Goal: Information Seeking & Learning: Check status

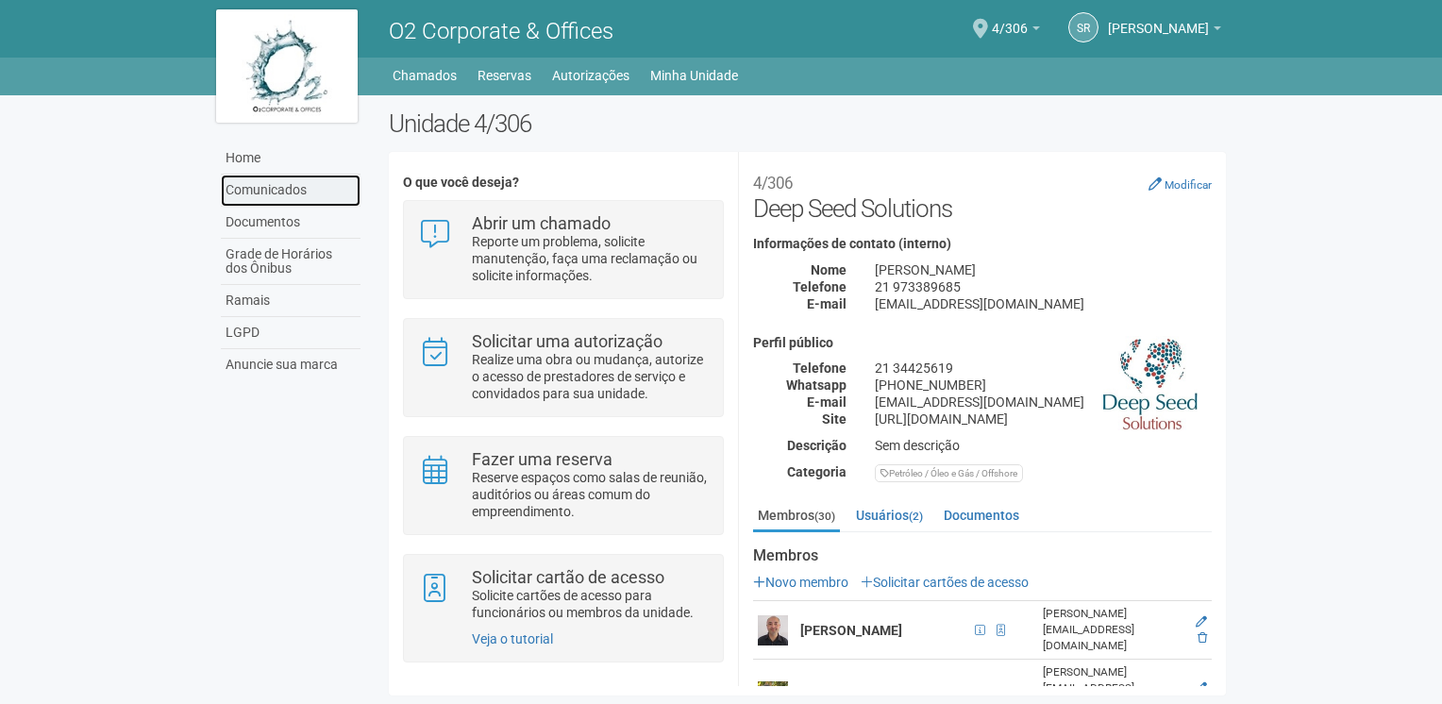
click at [269, 191] on link "Comunicados" at bounding box center [291, 191] width 140 height 32
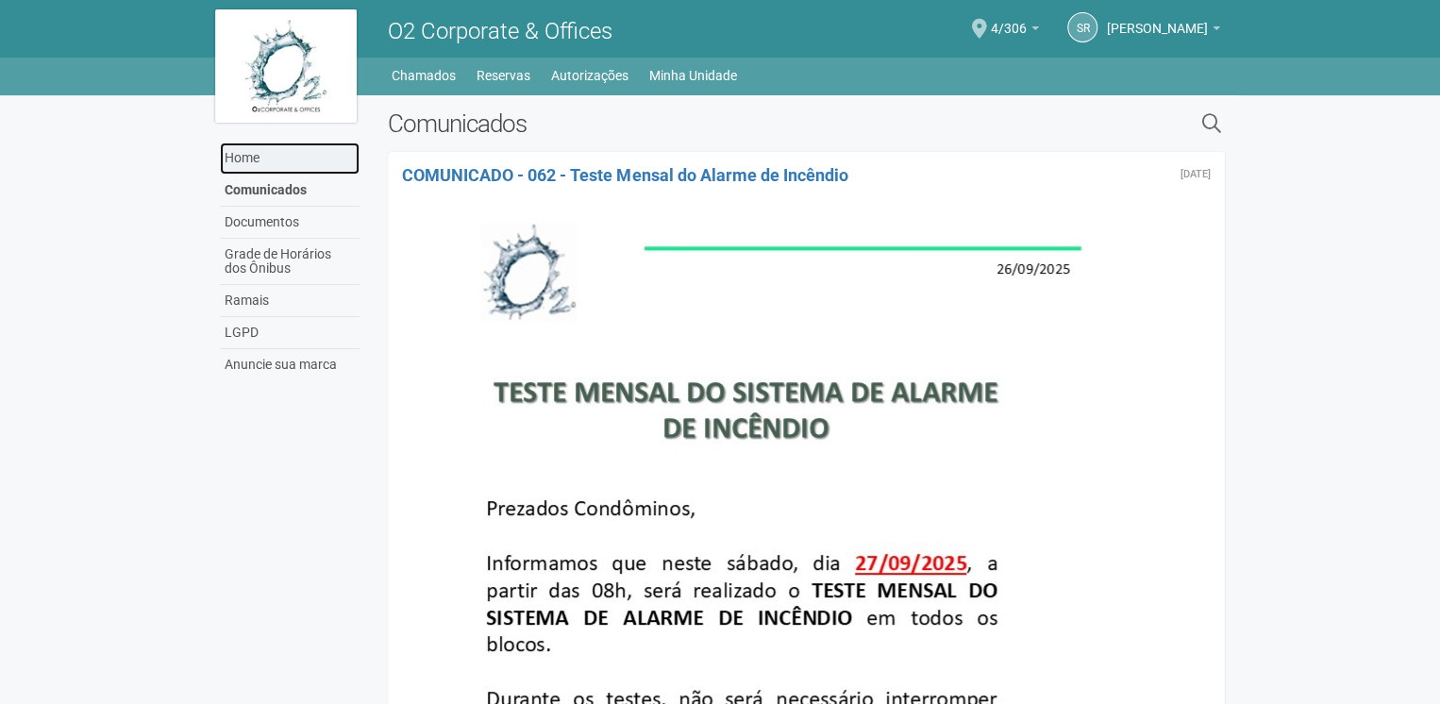
click at [242, 154] on link "Home" at bounding box center [290, 158] width 140 height 32
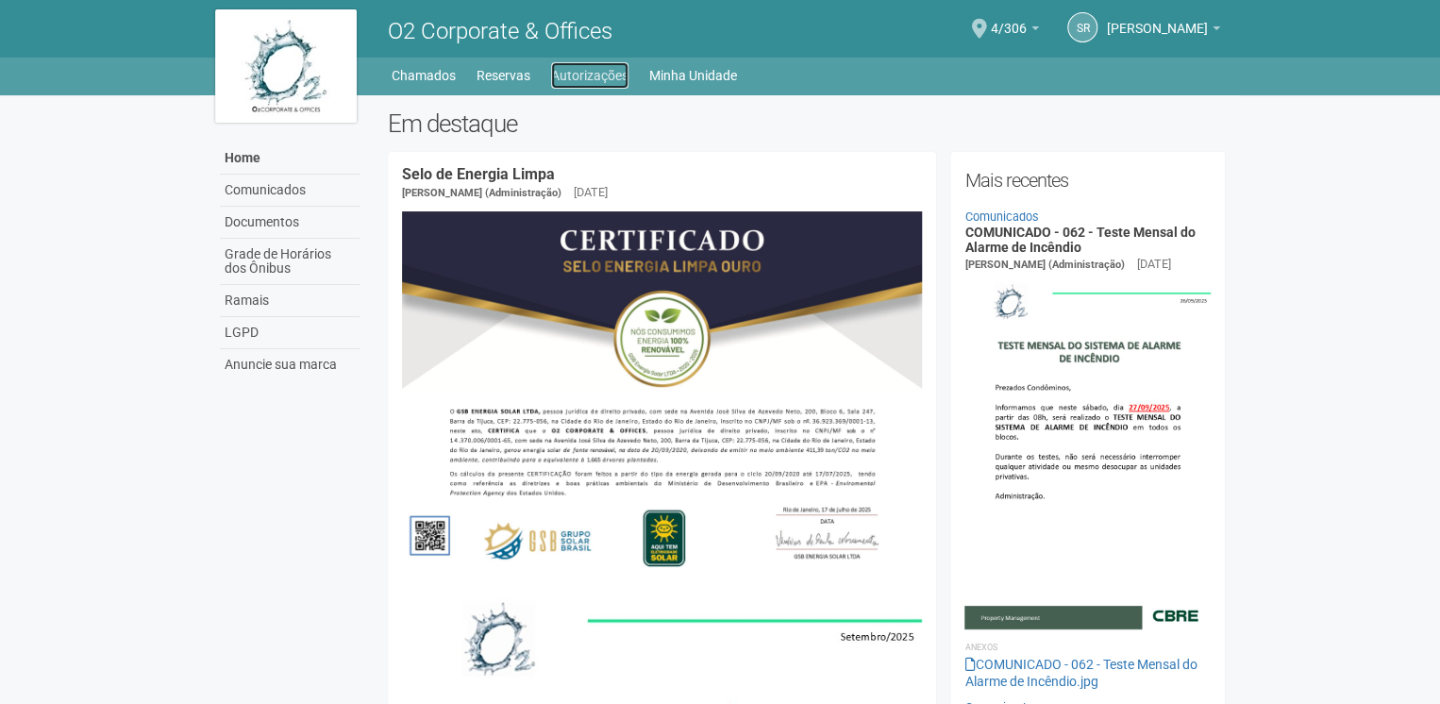
click at [577, 80] on link "Autorizações" at bounding box center [589, 75] width 77 height 26
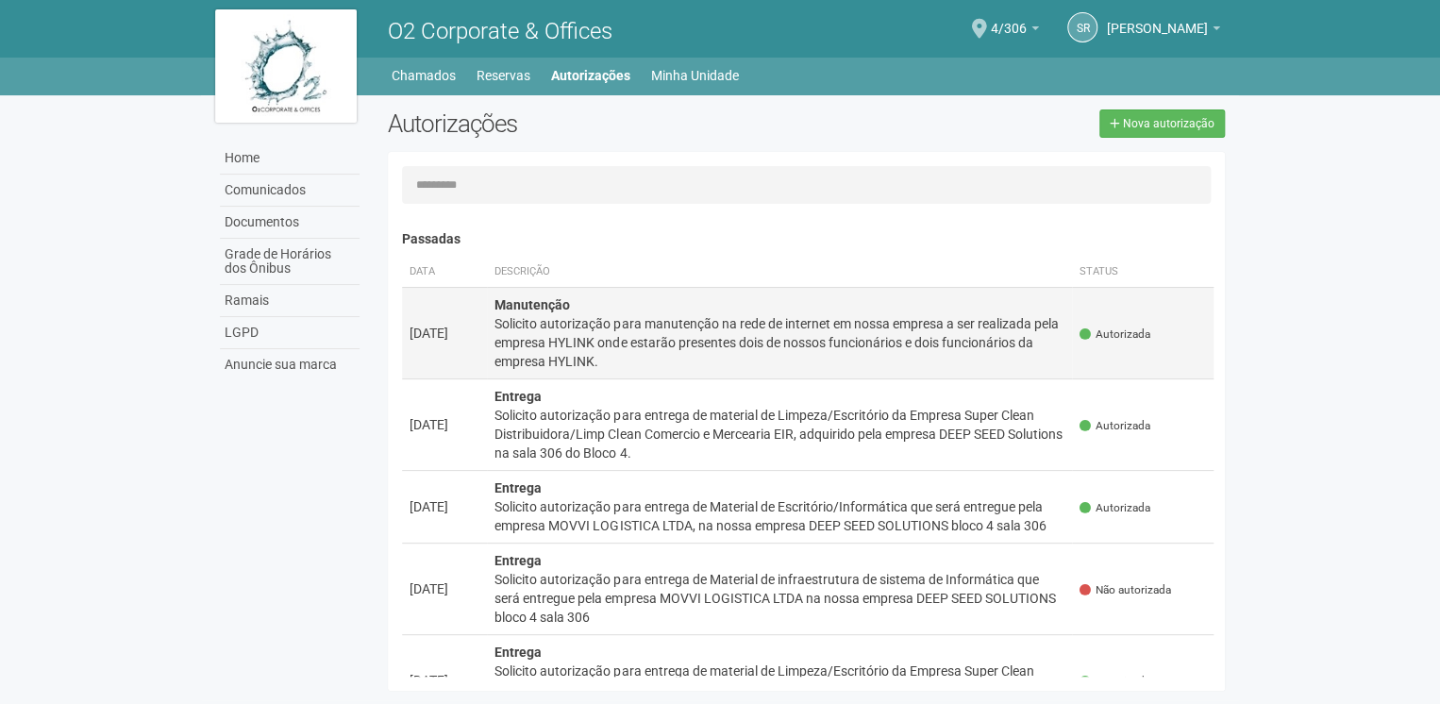
click at [875, 359] on div "Solicito autorização para manutenção na rede de internet em nossa empresa a ser…" at bounding box center [779, 342] width 570 height 57
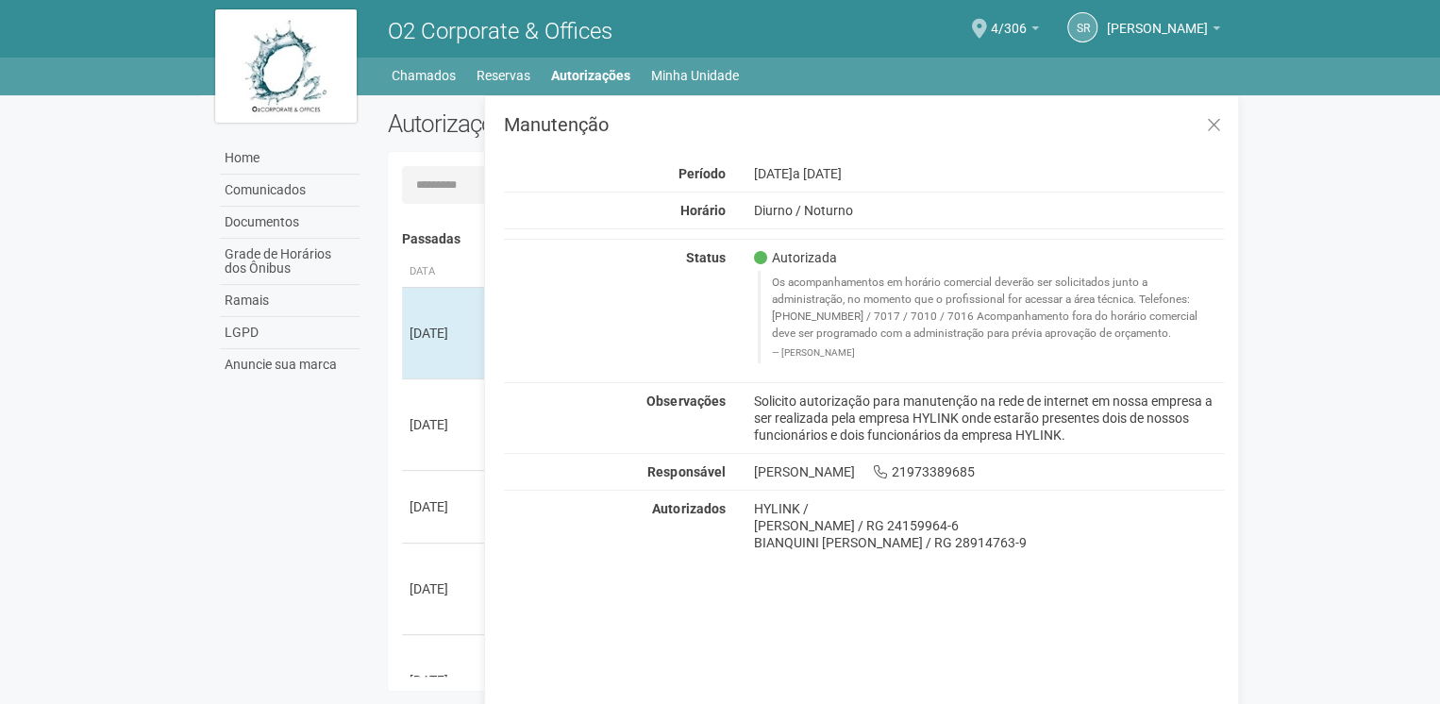
drag, startPoint x: 848, startPoint y: 315, endPoint x: 860, endPoint y: 357, distance: 43.3
click at [860, 357] on blockquote "Os acompanhamentos em horário comercial deverão ser solicitados junto a adminis…" at bounding box center [991, 317] width 466 height 92
drag, startPoint x: 860, startPoint y: 357, endPoint x: 838, endPoint y: 294, distance: 66.3
click at [838, 294] on blockquote "Os acompanhamentos em horário comercial deverão ser solicitados junto a adminis…" at bounding box center [991, 317] width 466 height 92
